Goal: Task Accomplishment & Management: Complete application form

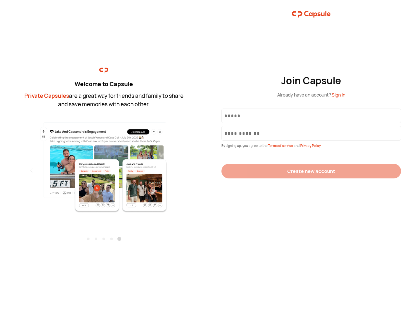
click at [208, 156] on div "Join Capsule Already have an account? Sign in By signing up, you agree to the T…" at bounding box center [312, 156] width 208 height 312
click at [104, 165] on img at bounding box center [104, 167] width 142 height 92
click at [0, 170] on div "Welcome to Capsule Private Capsules are a great way for friends and family to s…" at bounding box center [104, 156] width 208 height 312
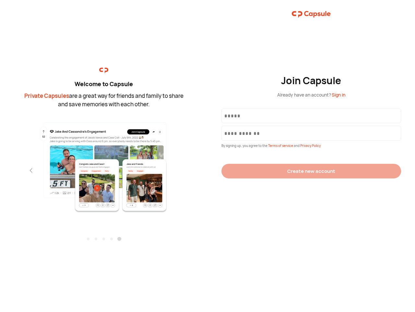
click at [0, 170] on div "Welcome to Capsule Private Capsules are a great way for friends and family to s…" at bounding box center [104, 156] width 208 height 312
click at [19, 170] on div "Welcome to Capsule Private Capsules are a great way for friends and family to s…" at bounding box center [104, 156] width 208 height 312
